Goal: Check status: Check status

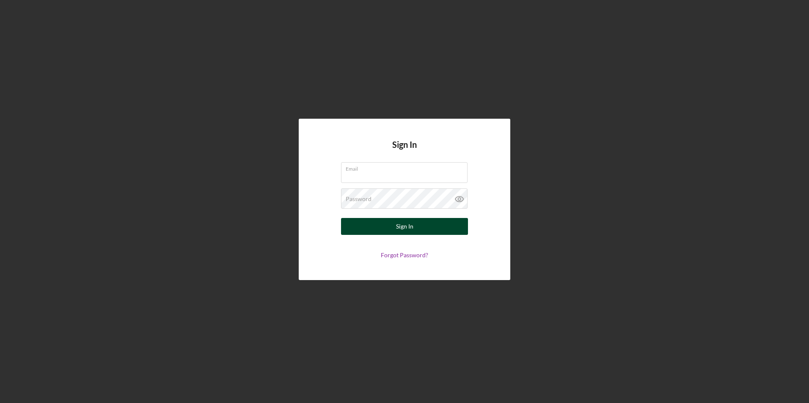
type input "[EMAIL_ADDRESS][DOMAIN_NAME]"
click at [406, 224] on div "Sign In" at bounding box center [404, 226] width 17 height 17
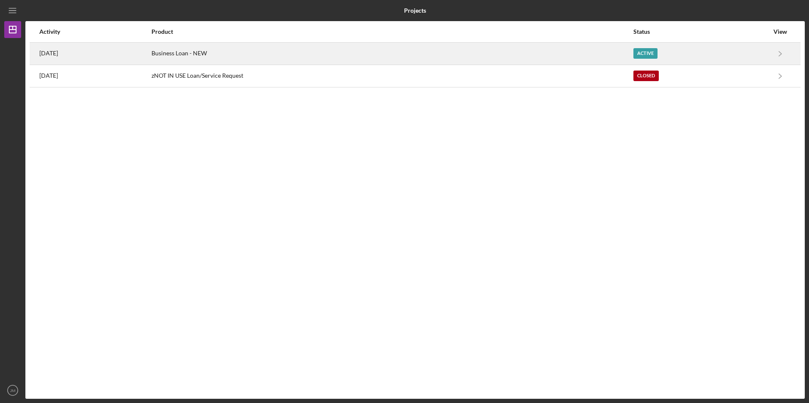
click at [51, 54] on time "[DATE]" at bounding box center [48, 53] width 19 height 7
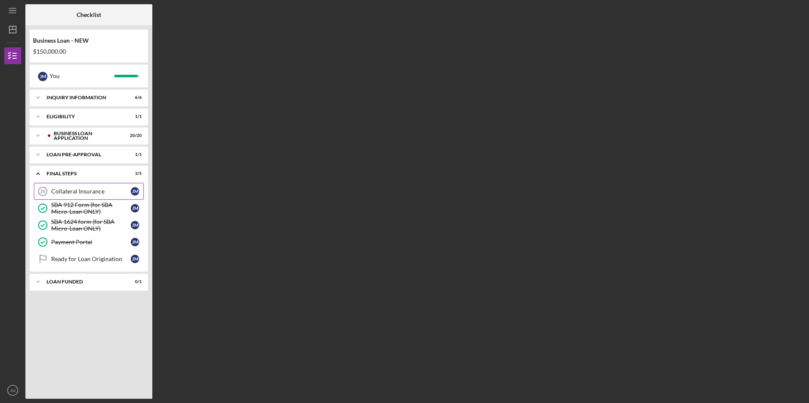
click at [90, 192] on div "Collateral Insurance" at bounding box center [90, 191] width 79 height 7
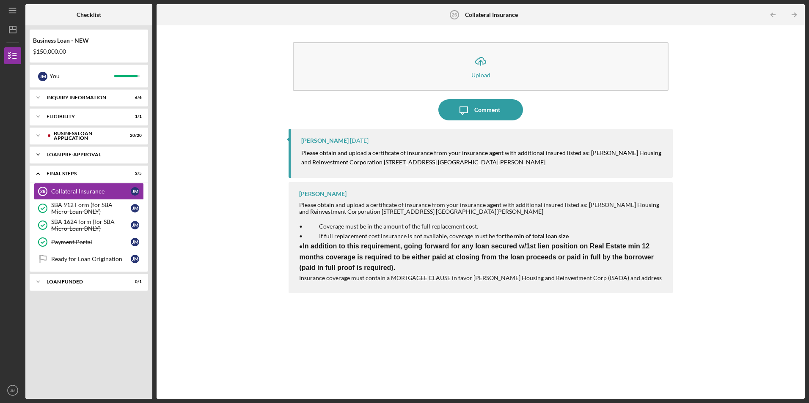
click at [79, 154] on div "LOAN PRE-APPROVAL" at bounding box center [92, 154] width 91 height 5
